Goal: Information Seeking & Learning: Check status

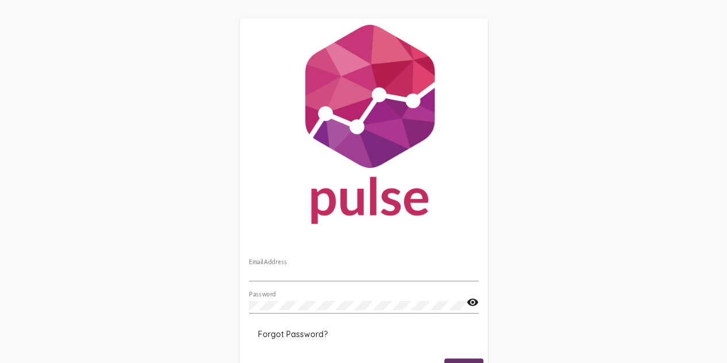
type input "[EMAIL_ADDRESS][DOMAIN_NAME]"
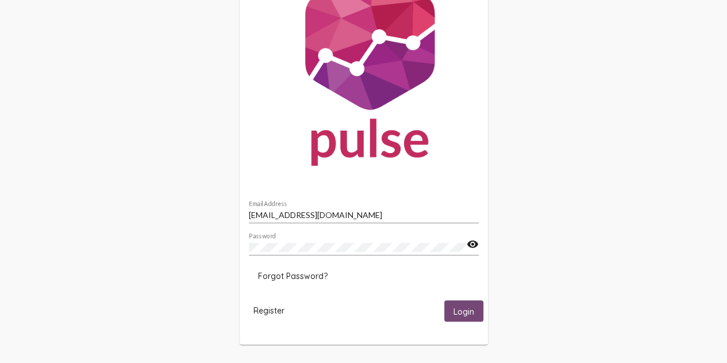
click at [466, 301] on button "Login" at bounding box center [463, 310] width 39 height 21
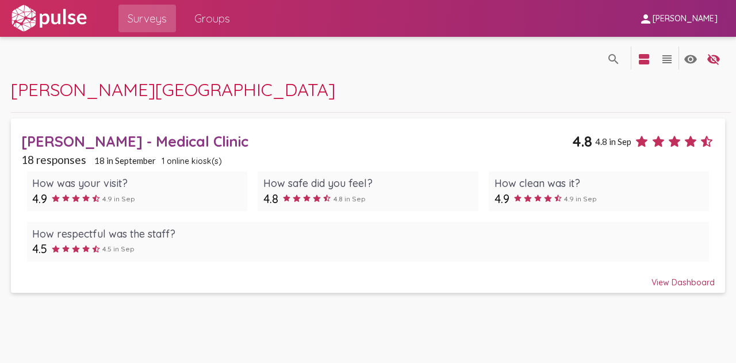
click at [684, 280] on div "View Dashboard" at bounding box center [367, 277] width 693 height 21
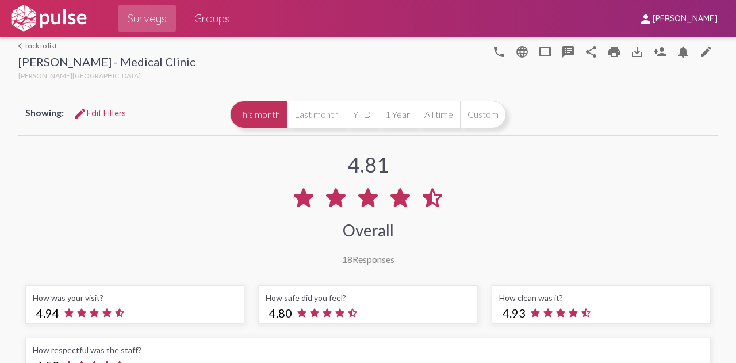
click at [615, 213] on div "4.81 Overall 18 Responses" at bounding box center [367, 201] width 699 height 126
click at [584, 56] on mat-icon "share" at bounding box center [591, 52] width 14 height 14
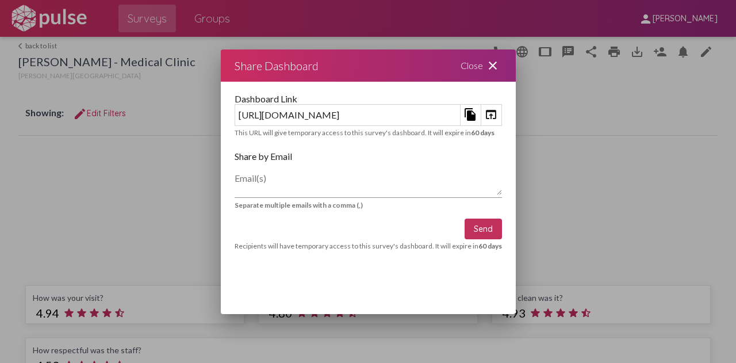
click at [701, 140] on div at bounding box center [368, 181] width 736 height 363
